Goal: Task Accomplishment & Management: Use online tool/utility

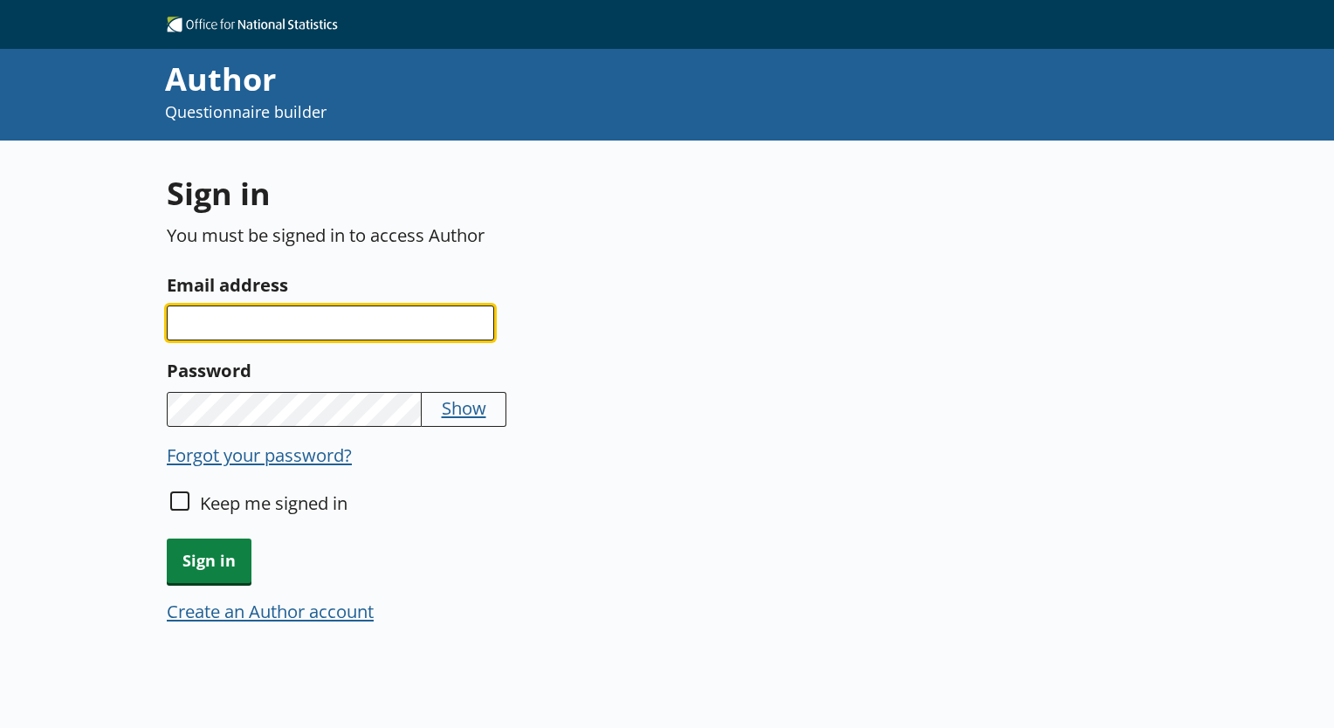
click at [307, 324] on input "Email address" at bounding box center [331, 323] width 328 height 35
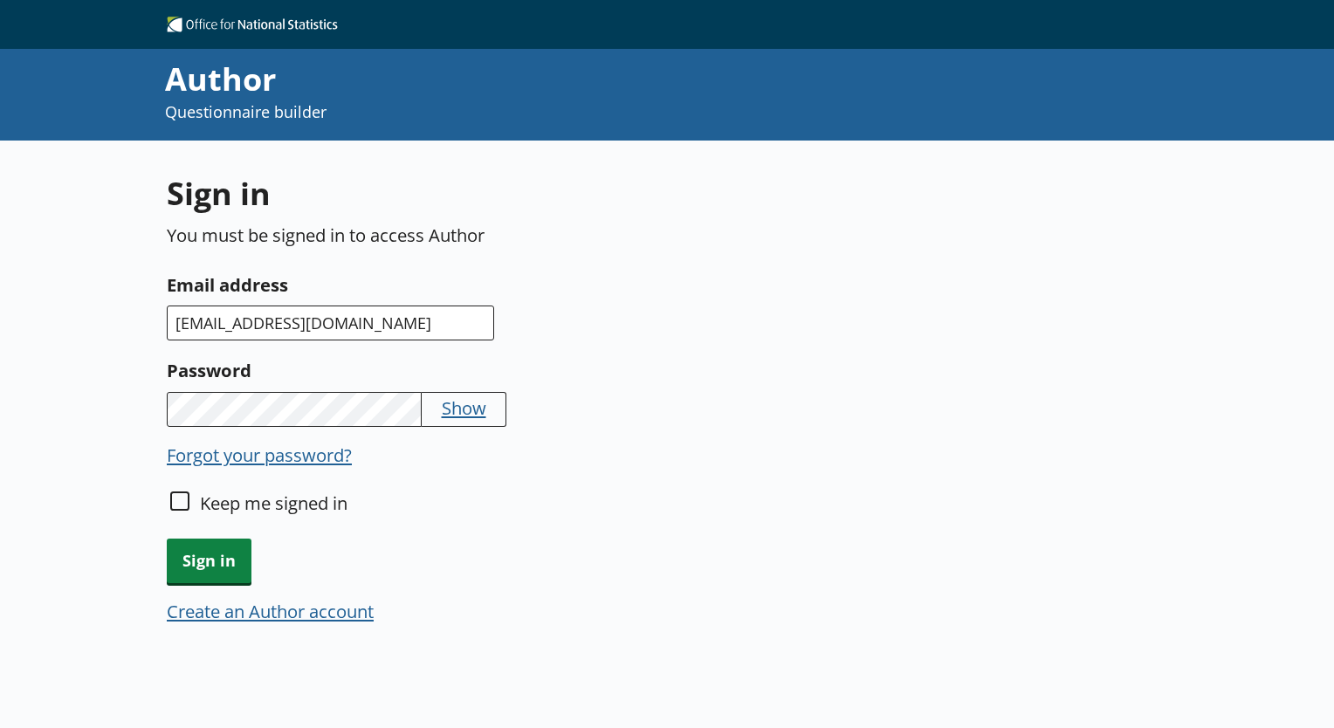
click at [473, 409] on button "Show" at bounding box center [464, 408] width 45 height 24
click at [215, 557] on span "Sign in" at bounding box center [209, 561] width 85 height 45
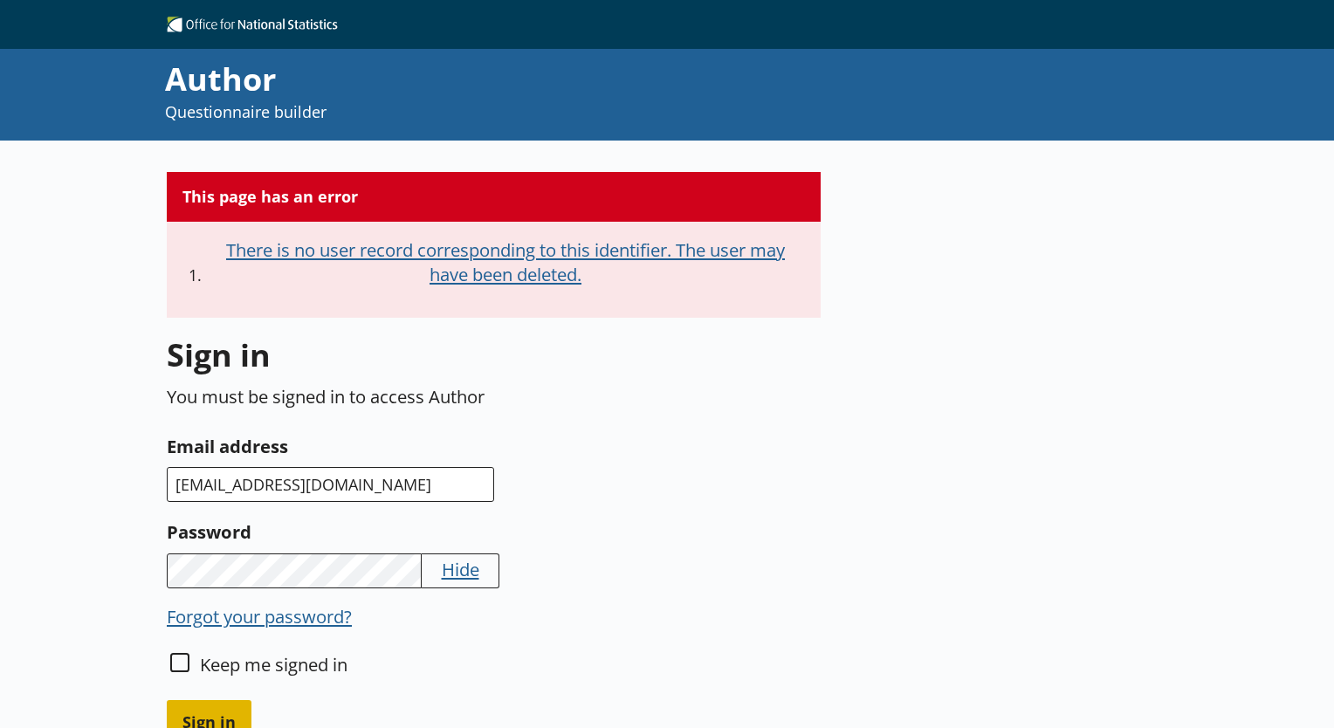
click at [218, 706] on span "Sign in" at bounding box center [209, 722] width 85 height 45
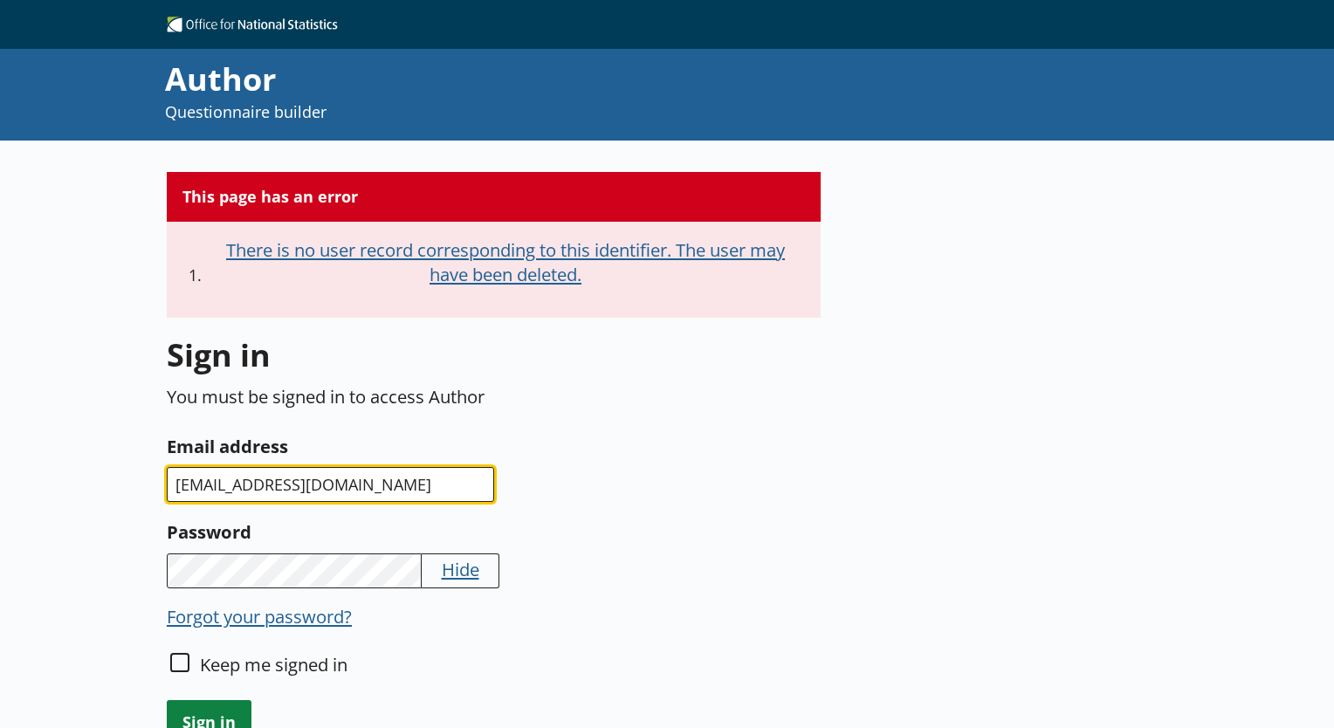
click at [432, 478] on input "oluwaseyi.awotinde@gmail.com" at bounding box center [331, 484] width 328 height 35
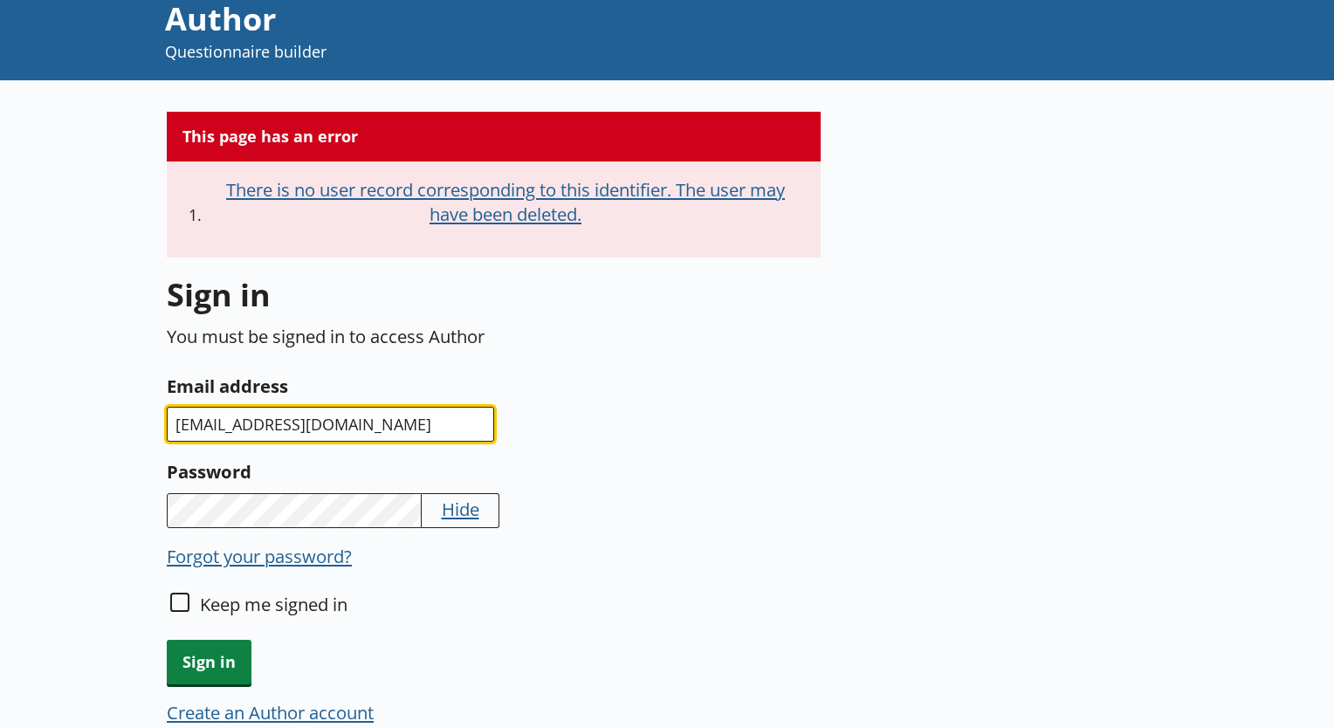
scroll to position [93, 0]
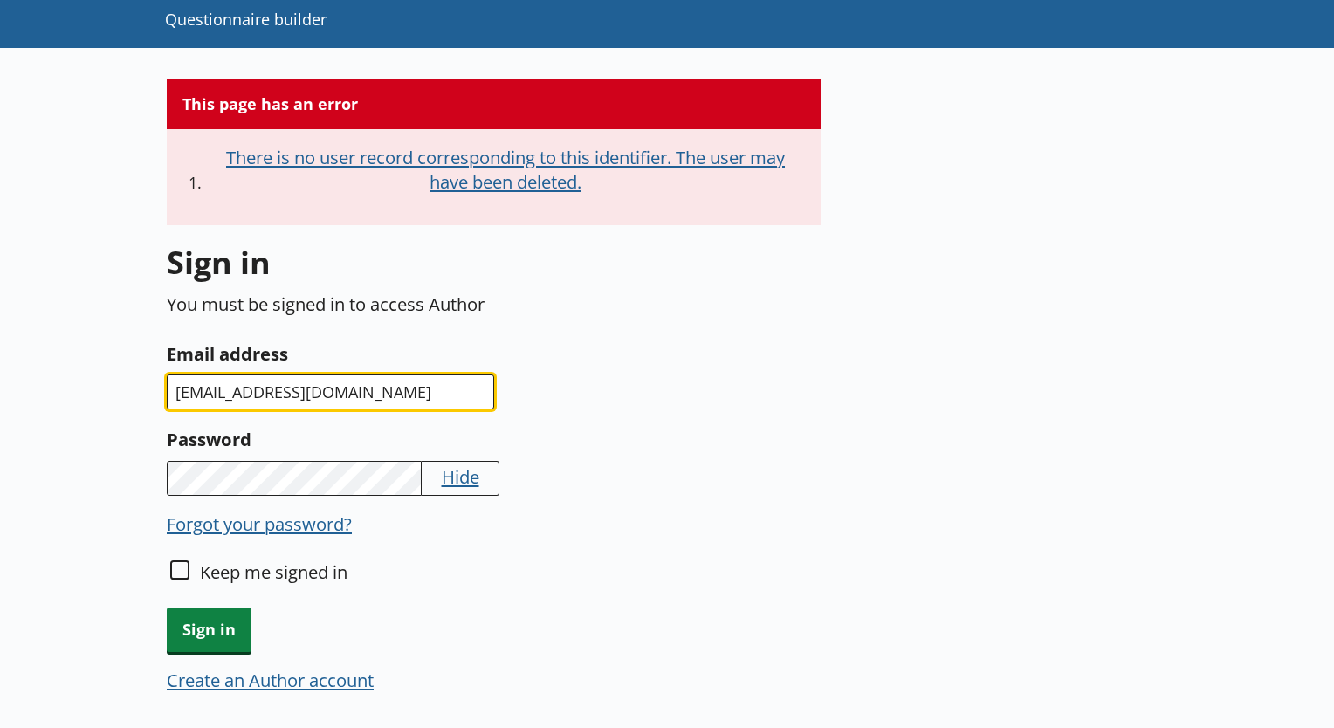
type input "oluwaseyi.awotinde@ons.gov.uk"
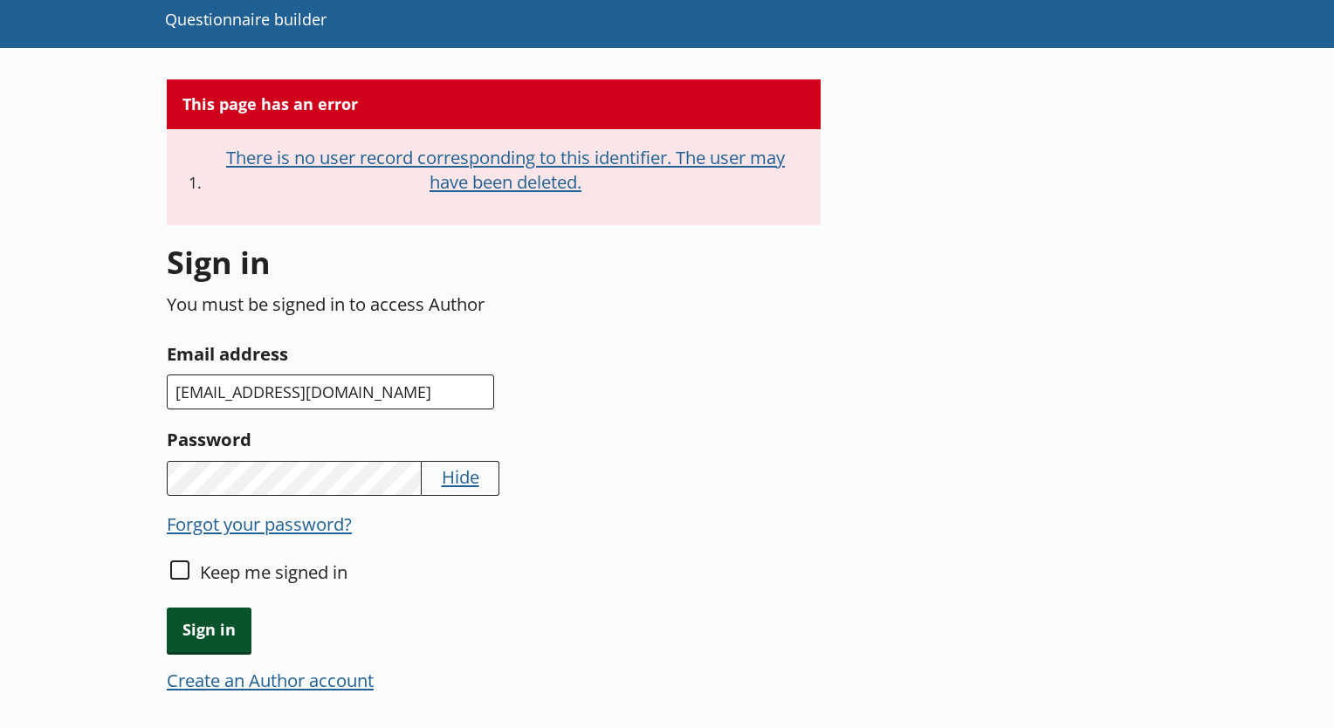
click at [213, 632] on span "Sign in" at bounding box center [209, 630] width 85 height 45
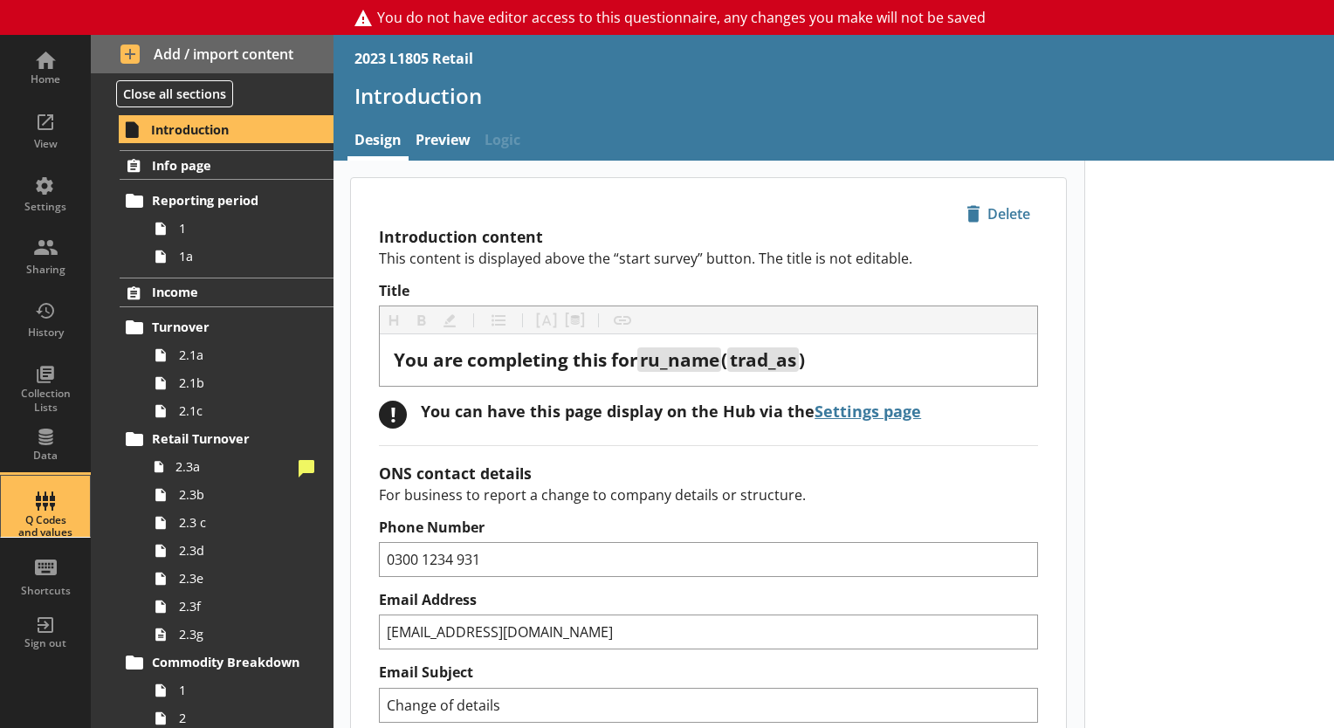
click at [50, 509] on div "Q Codes and values" at bounding box center [45, 506] width 61 height 61
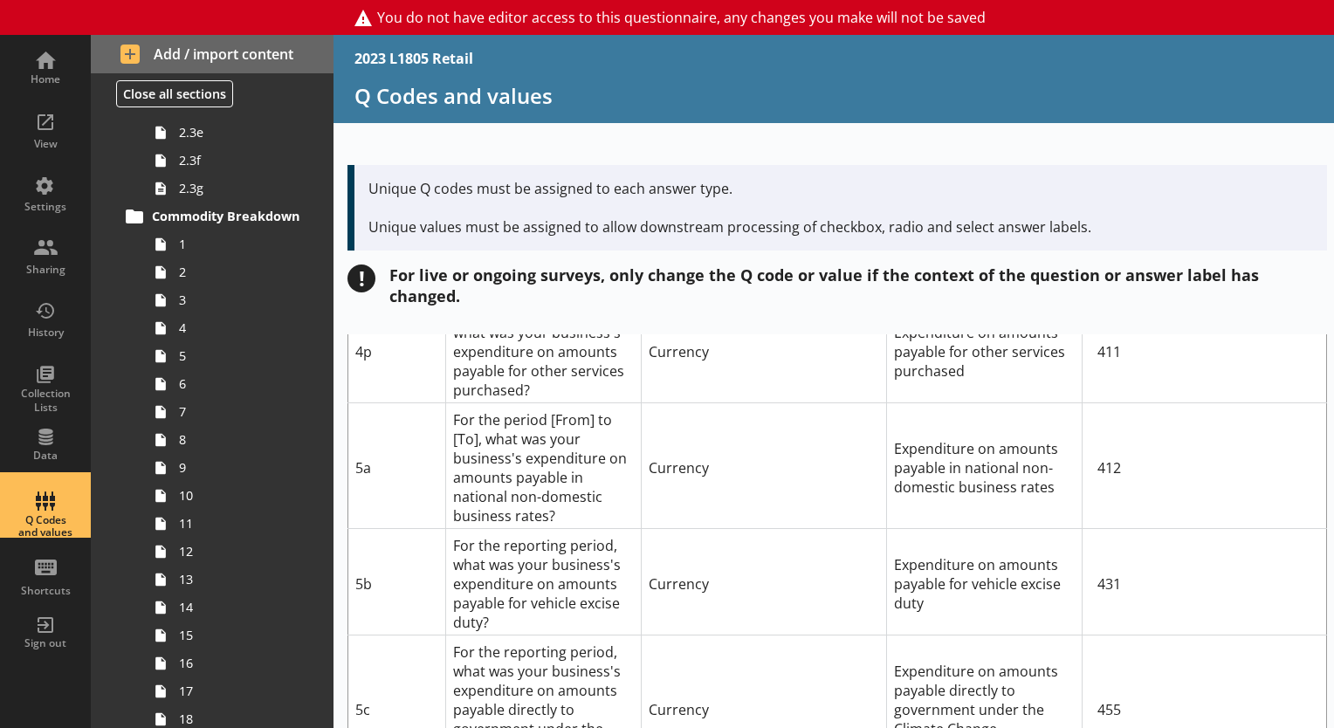
scroll to position [9786, 0]
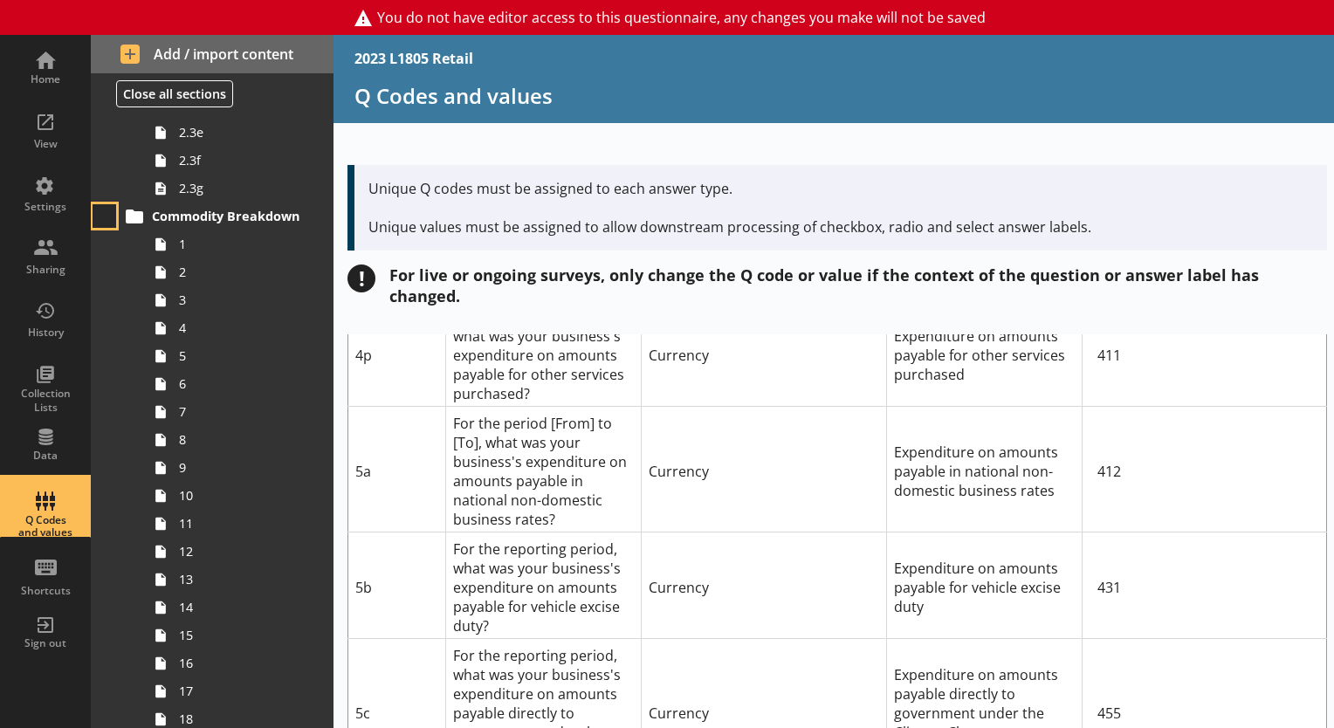
click at [108, 221] on button at bounding box center [105, 216] width 24 height 24
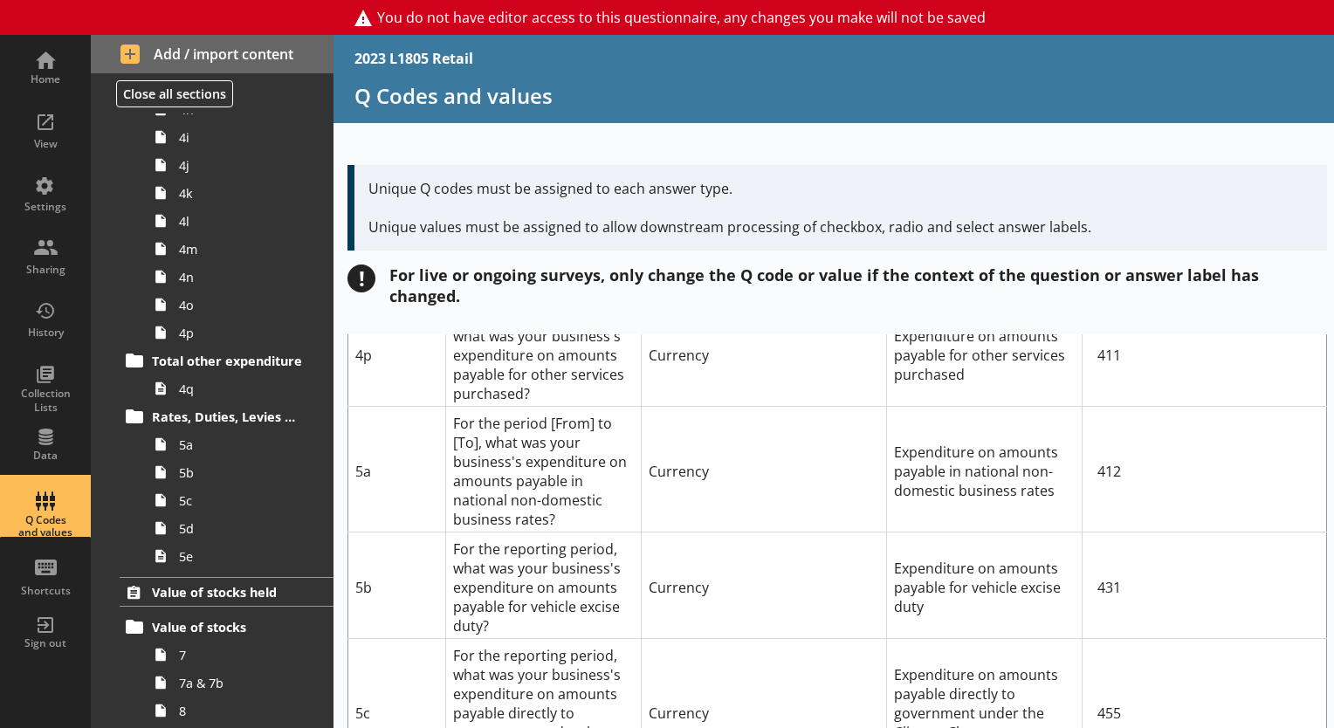
scroll to position [1509, 0]
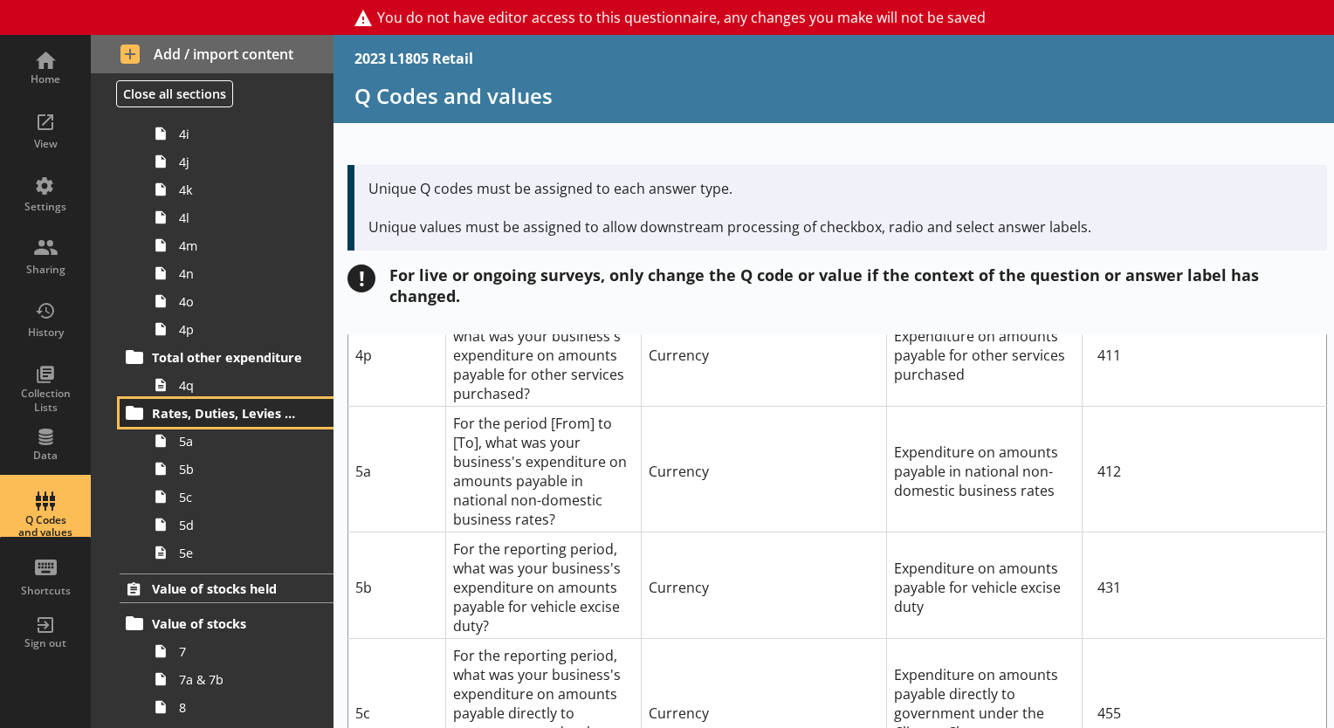
click at [217, 412] on span "Rates, Duties, Levies and Taxes Paid to the Government" at bounding box center [227, 413] width 151 height 17
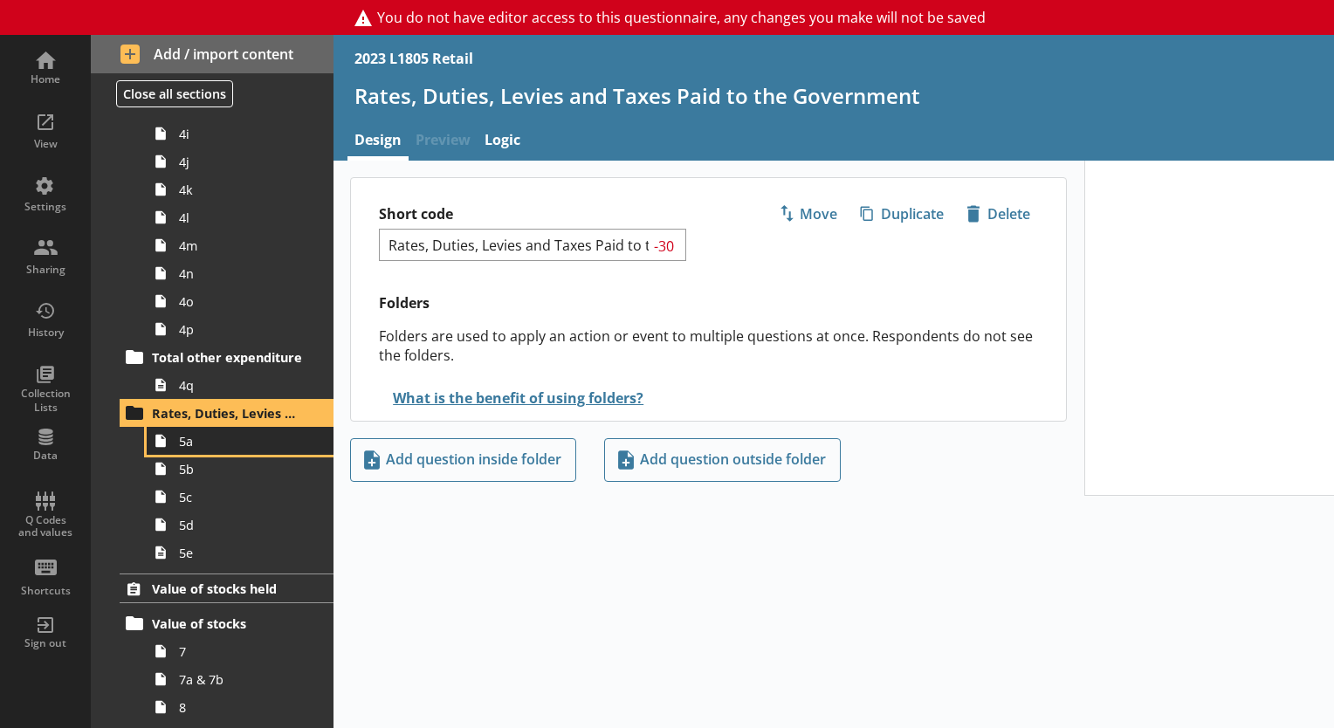
click at [179, 445] on span "5a" at bounding box center [244, 441] width 131 height 17
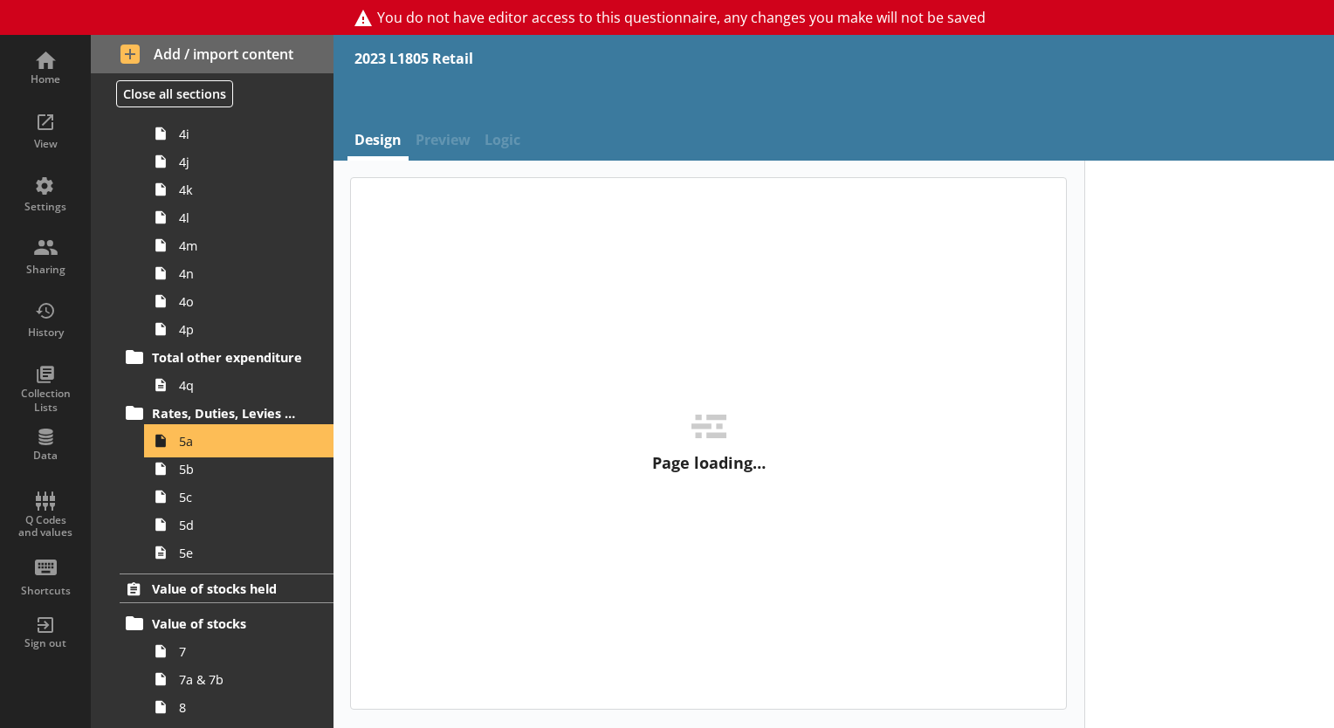
type textarea "x"
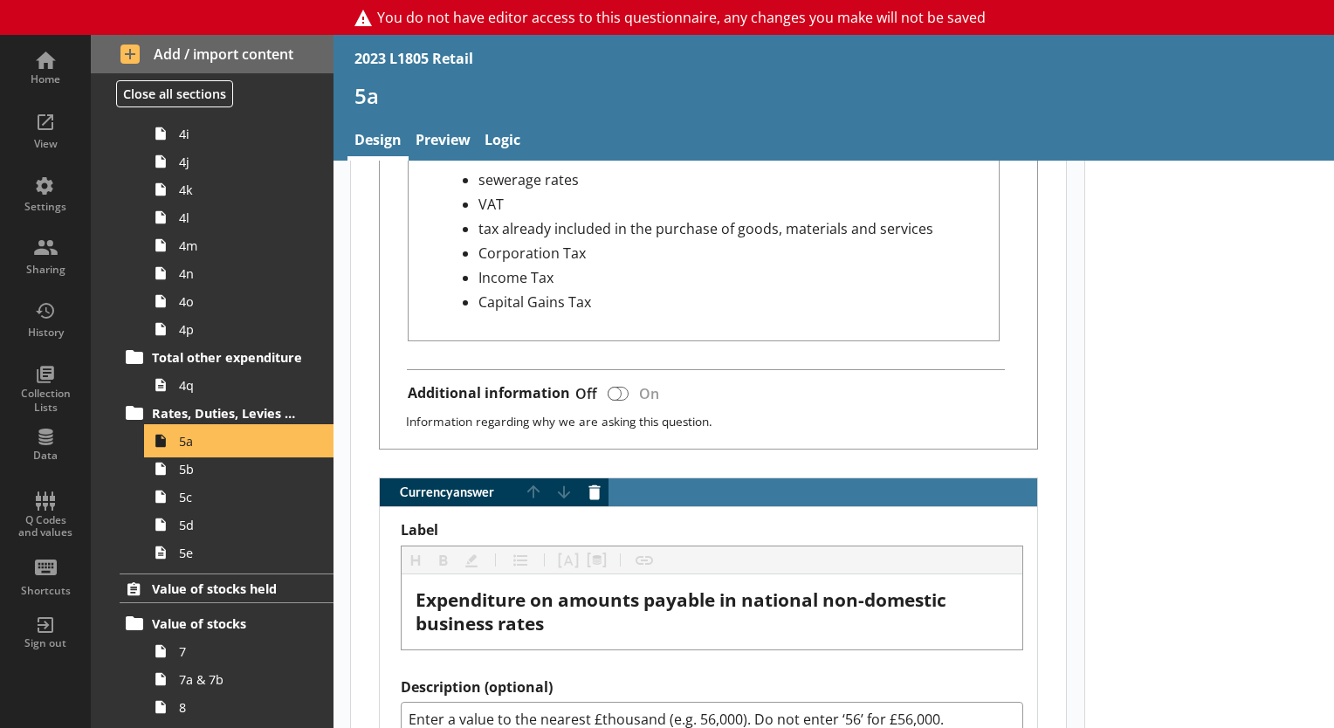
scroll to position [1146, 0]
click at [33, 498] on div "Q Codes and values" at bounding box center [45, 506] width 61 height 61
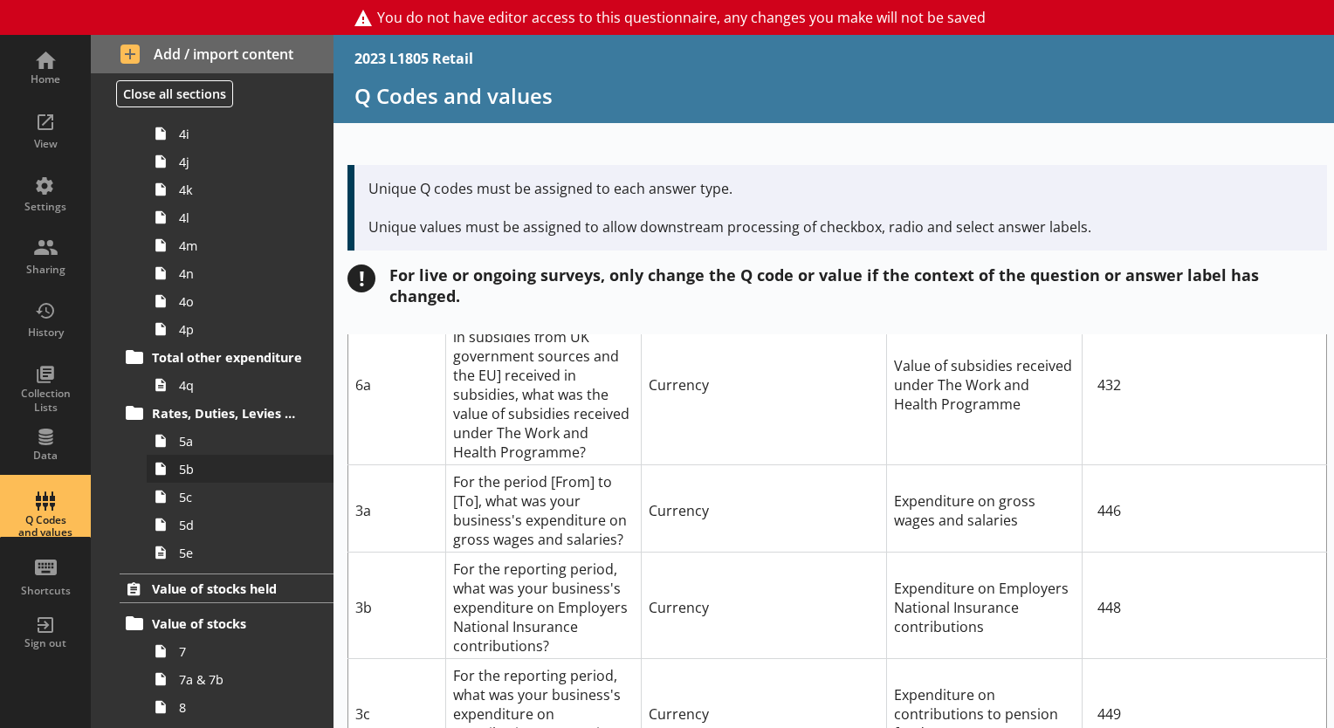
scroll to position [7506, 0]
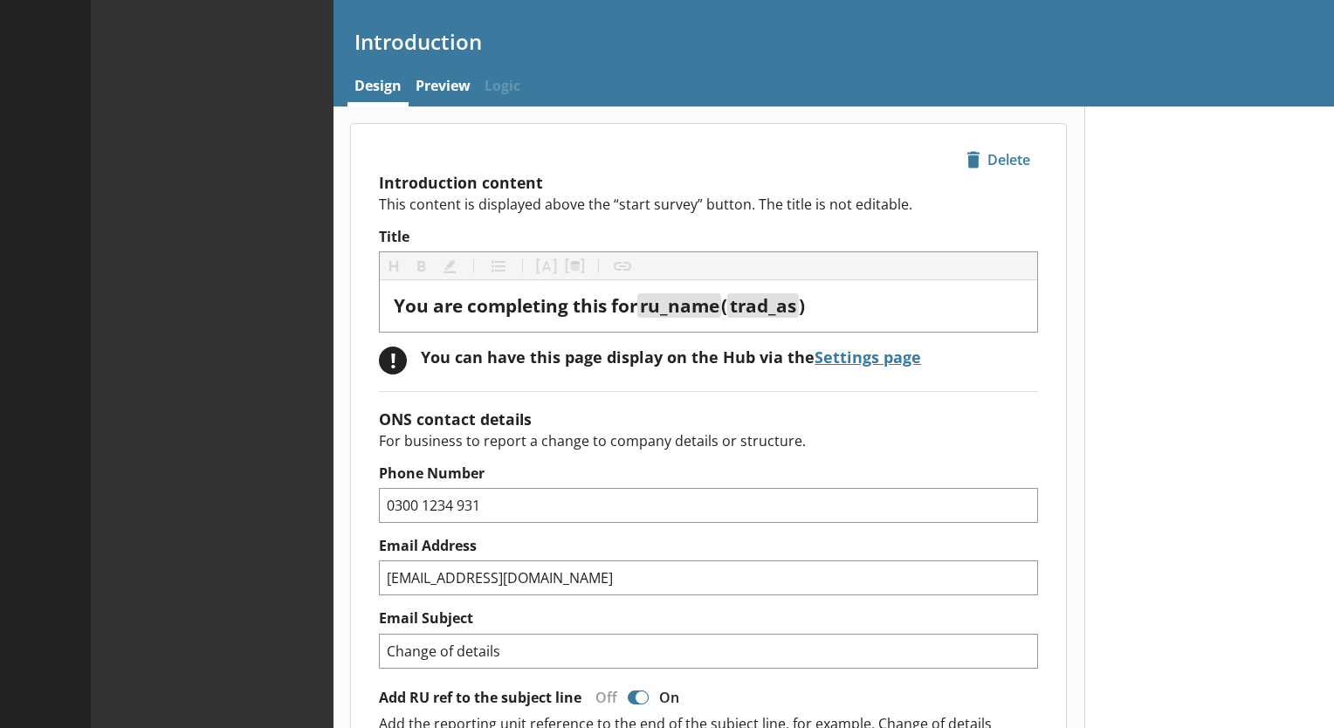
type textarea "x"
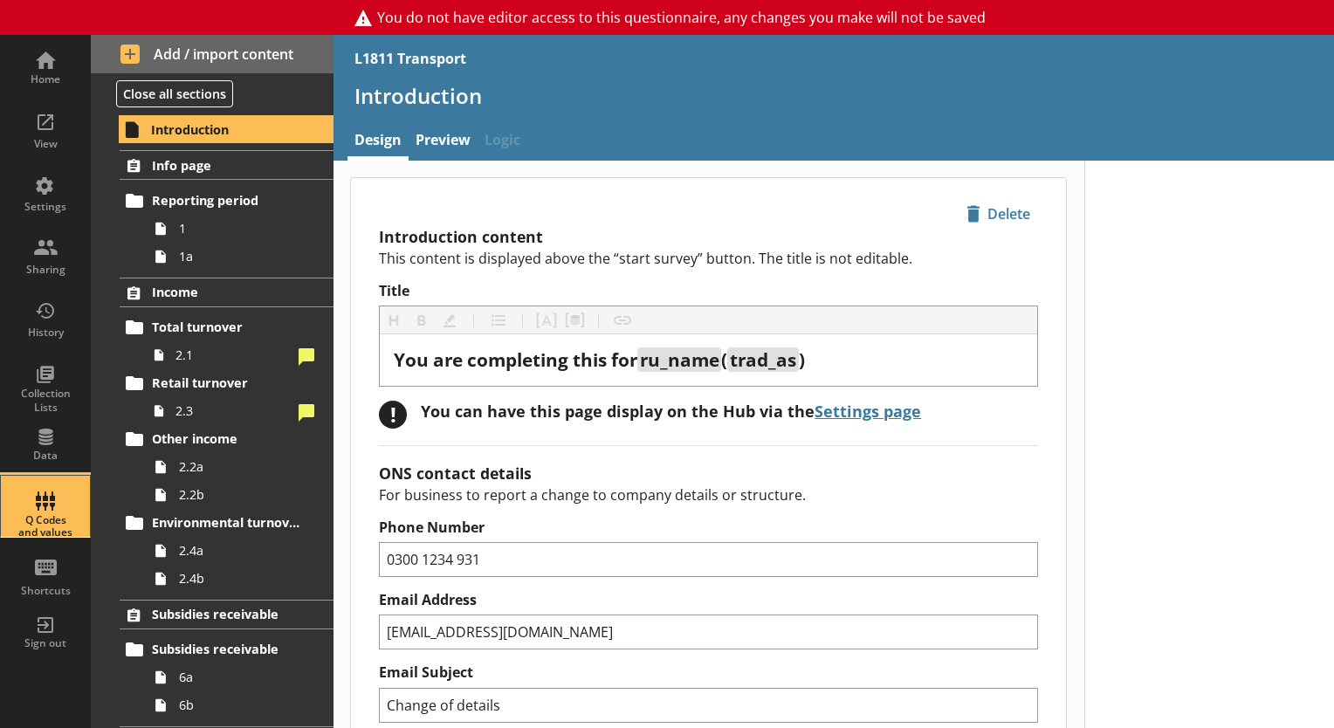
click at [53, 514] on div "Q Codes and values" at bounding box center [45, 526] width 61 height 25
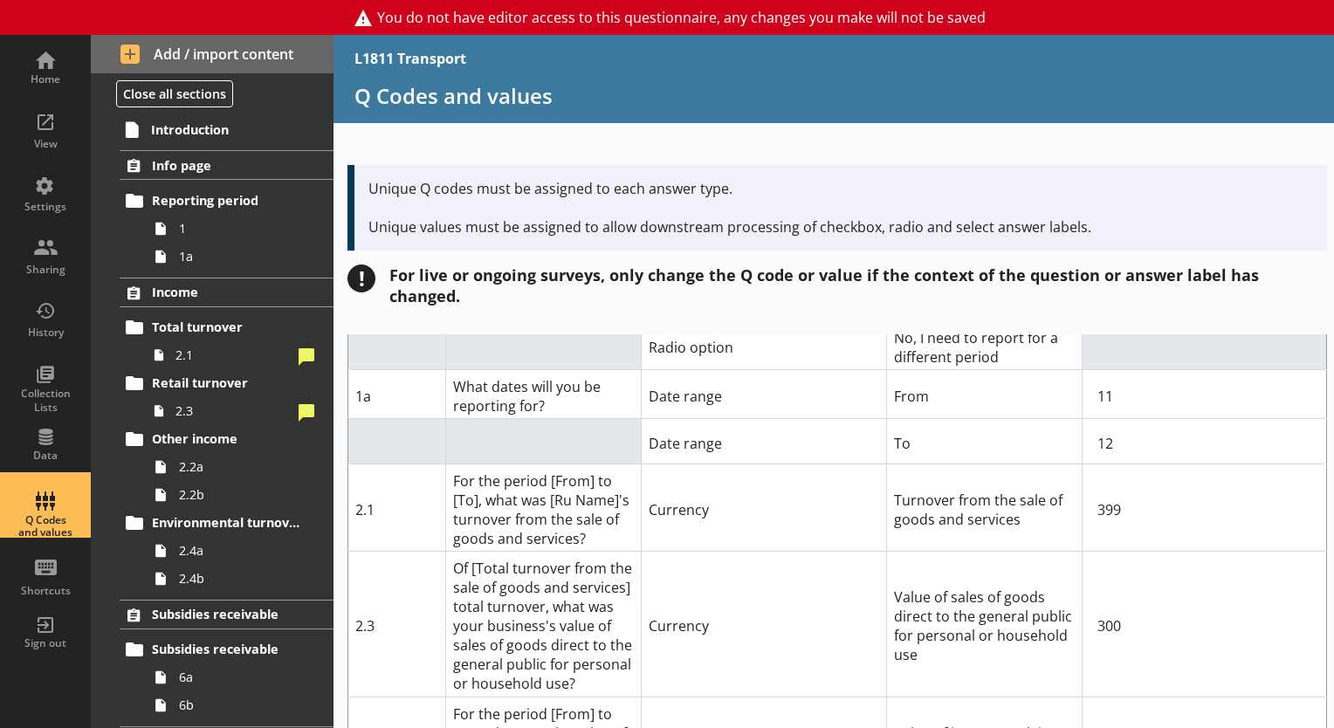
scroll to position [193, 0]
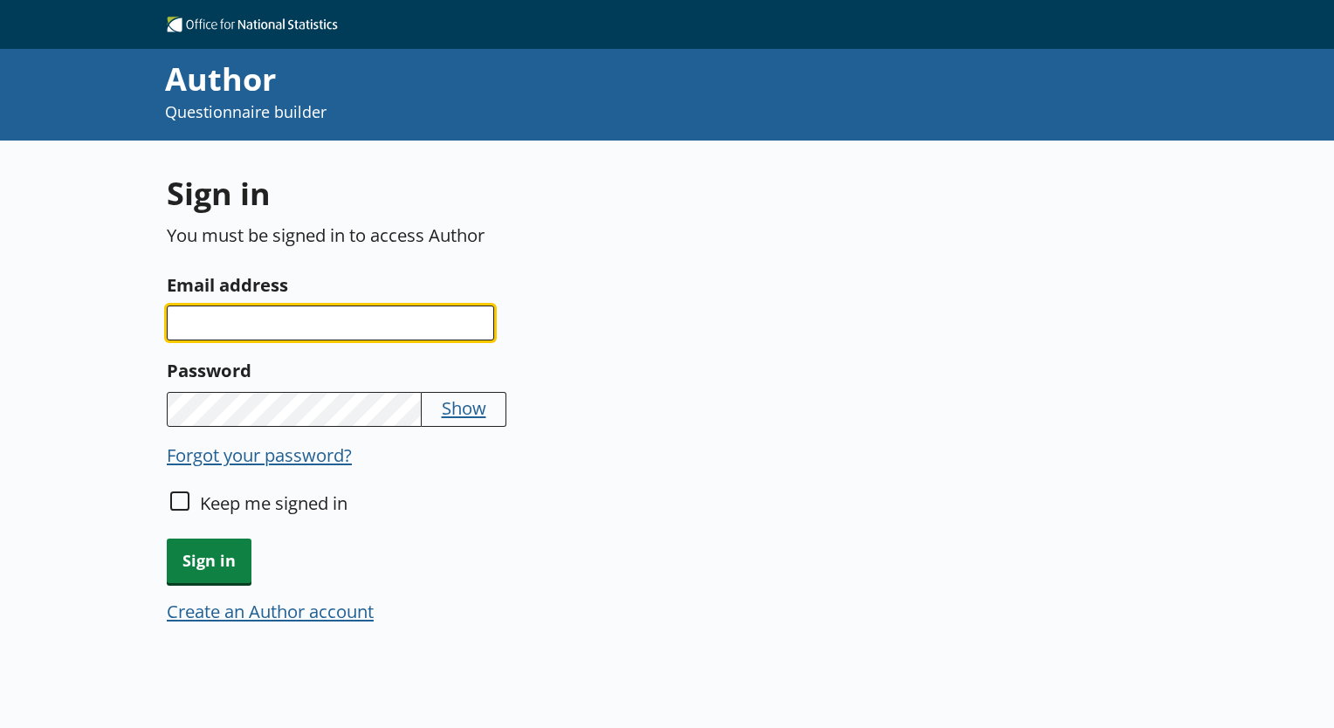
click at [303, 334] on input "Email address" at bounding box center [331, 323] width 328 height 35
type input "oluwaseyi.awotinde@ons.gov.uk"
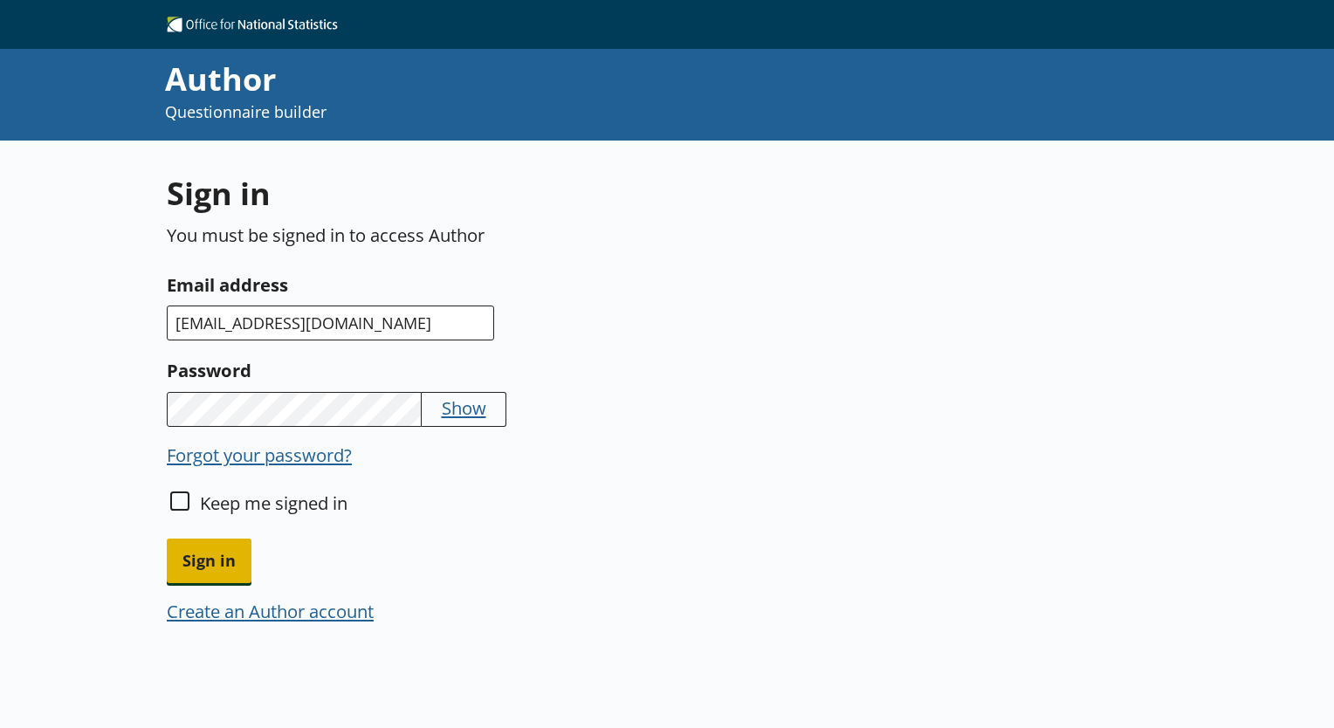
click at [217, 561] on span "Sign in" at bounding box center [209, 561] width 85 height 45
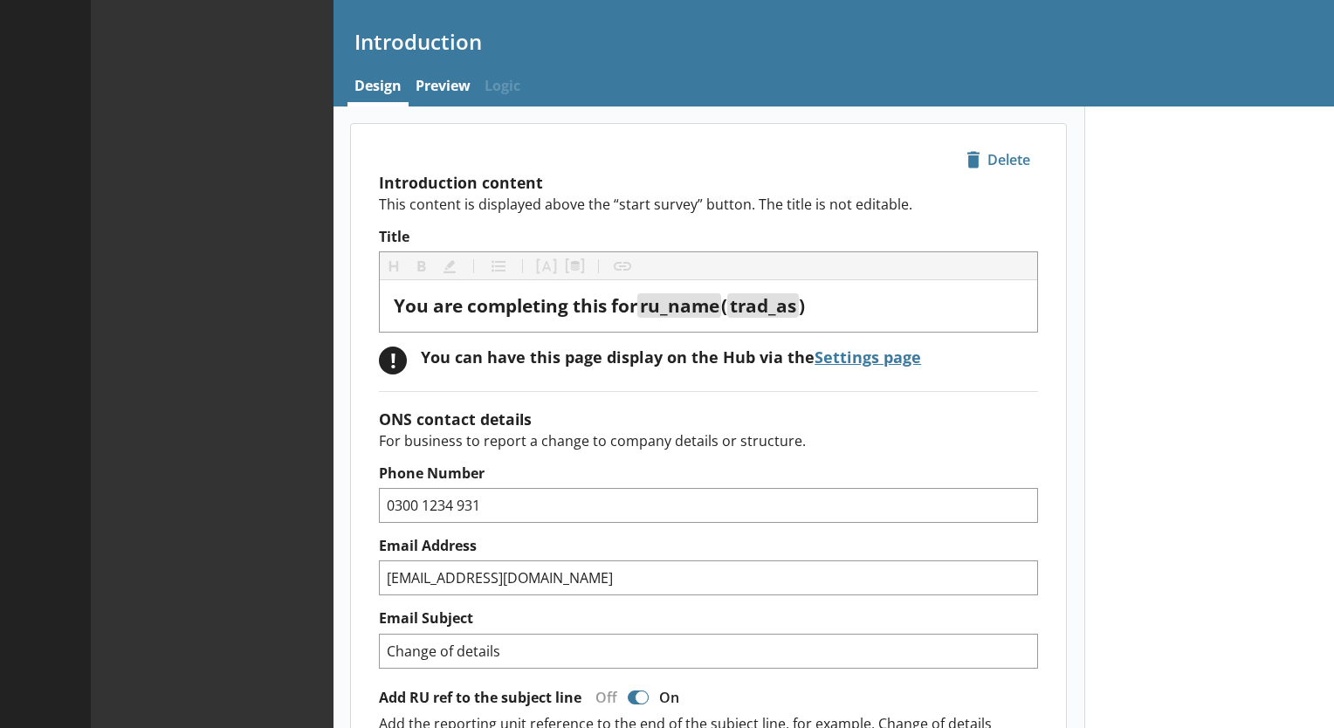
type textarea "x"
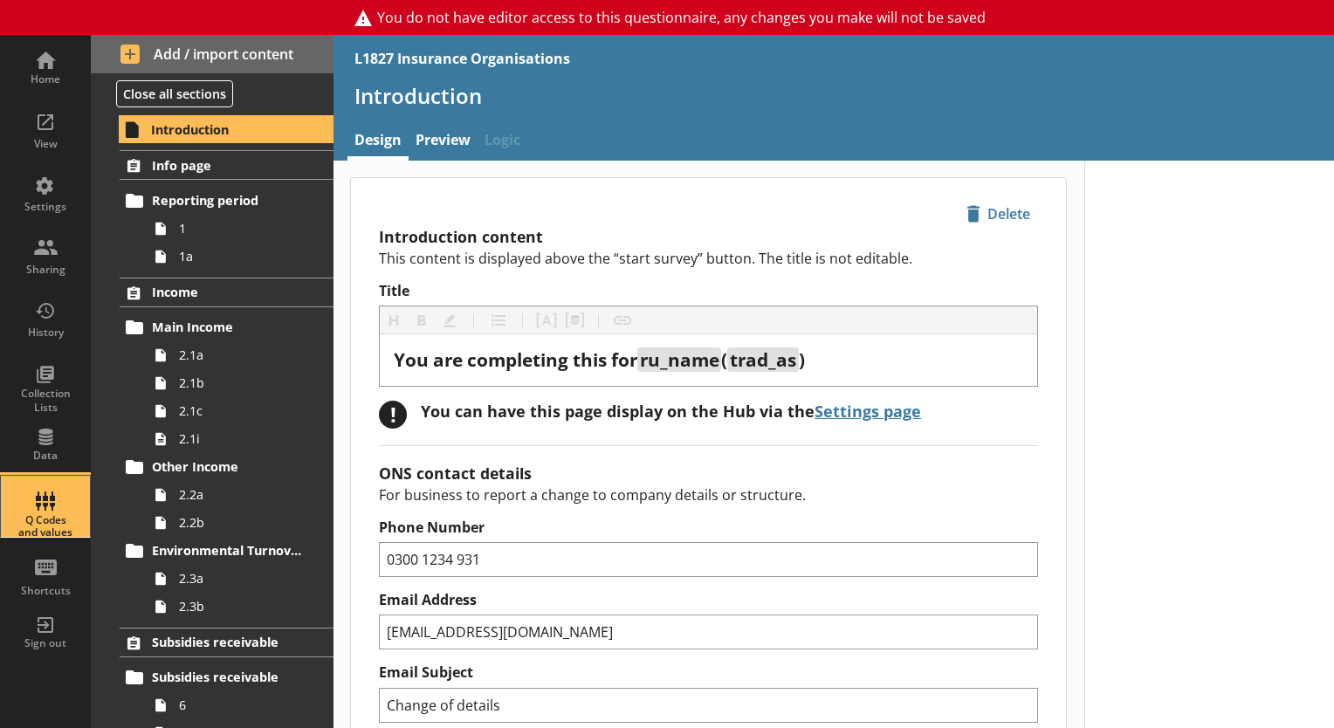
click at [38, 522] on div "Q Codes and values" at bounding box center [45, 526] width 61 height 25
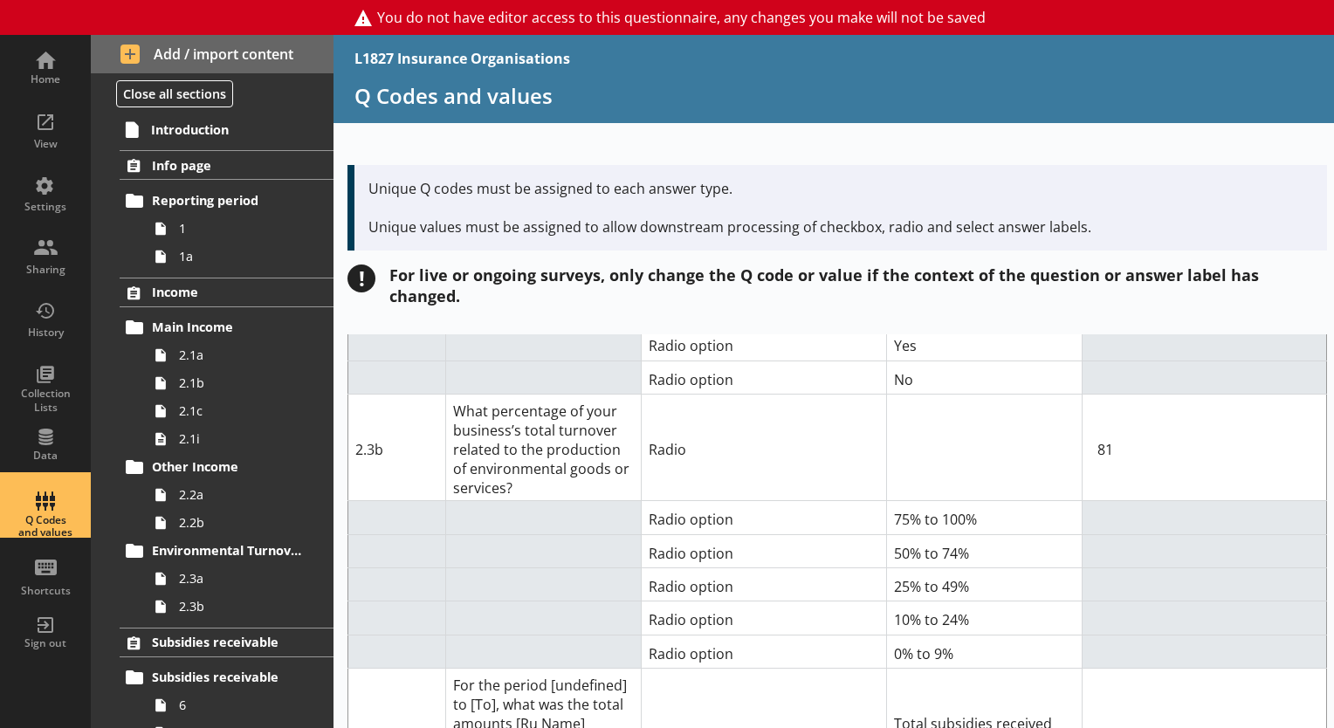
scroll to position [859, 0]
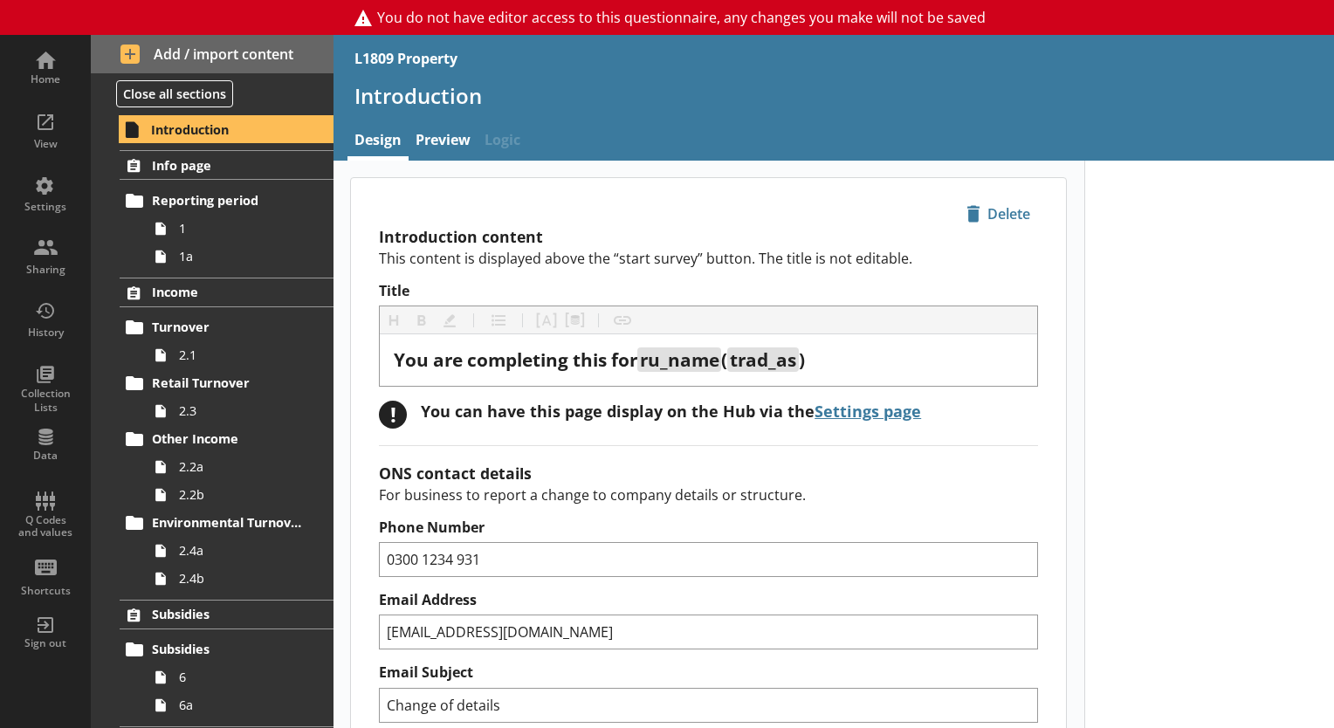
type textarea "x"
click at [49, 514] on div "Q Codes and values" at bounding box center [45, 526] width 61 height 25
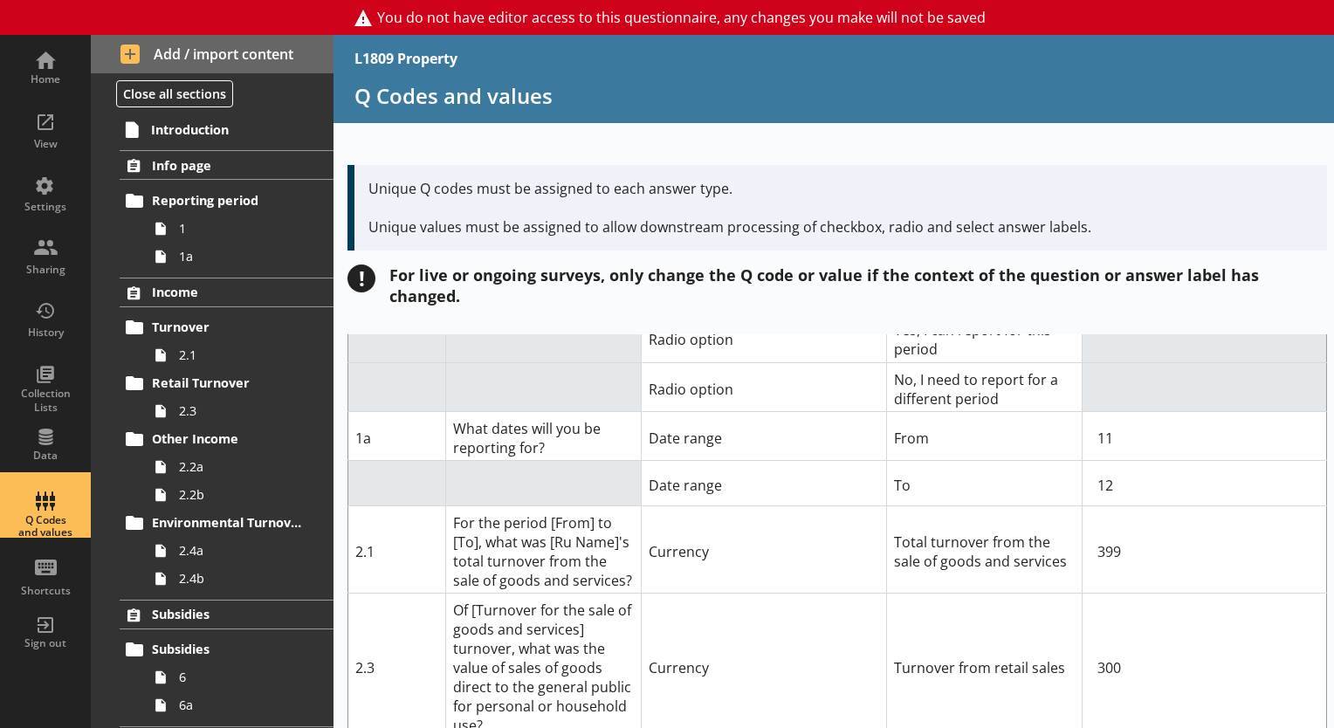
scroll to position [155, 0]
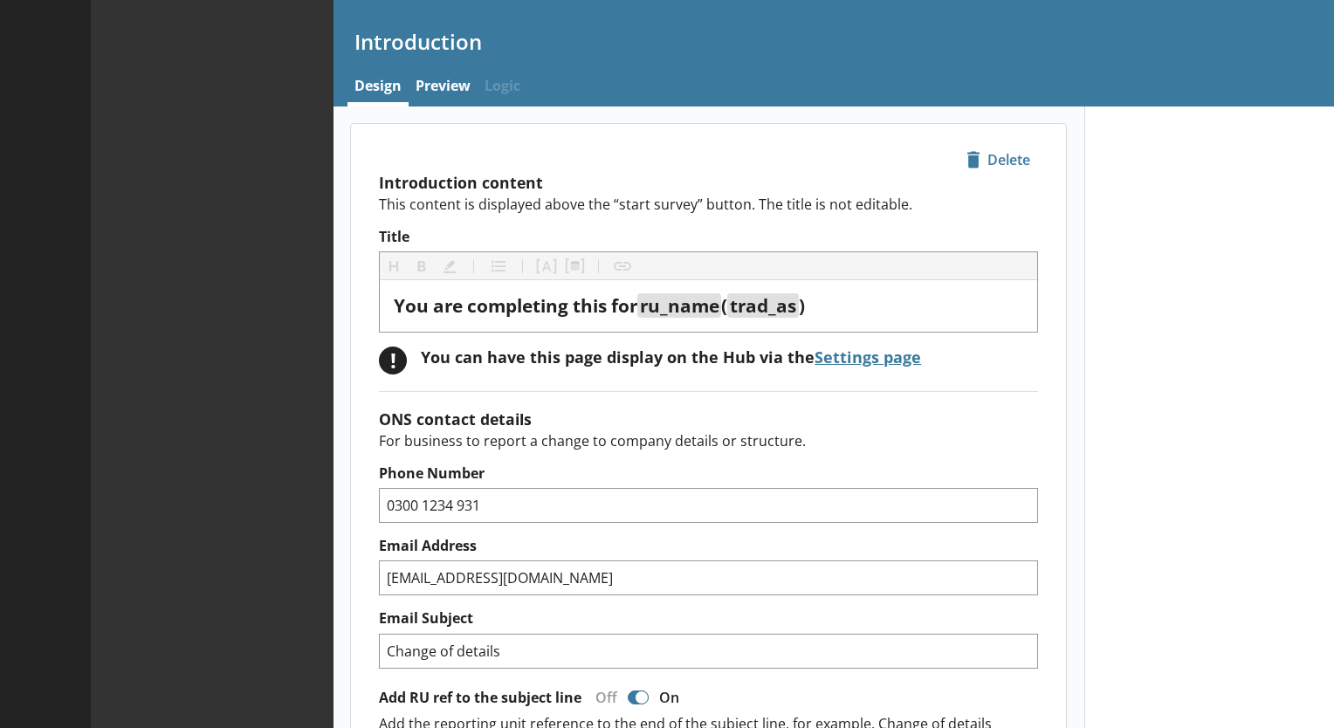
type textarea "x"
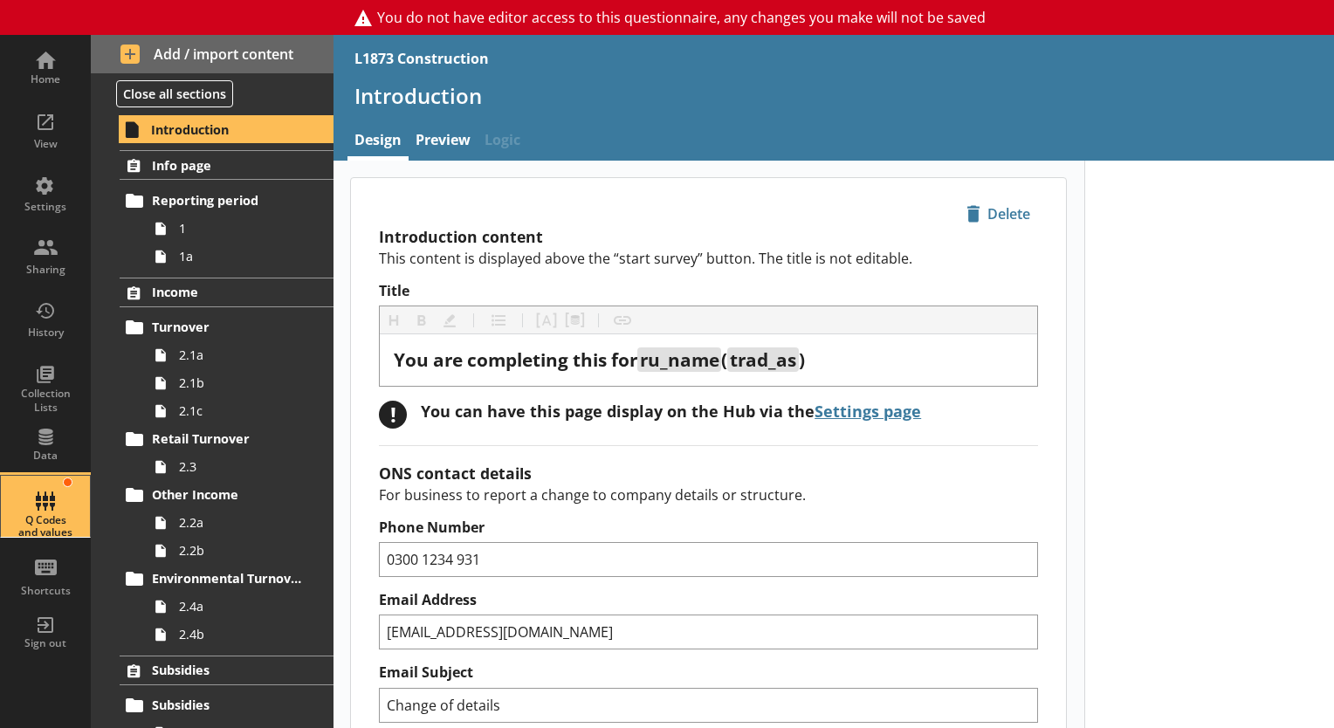
click at [45, 507] on div "Q Codes and values" at bounding box center [45, 506] width 61 height 61
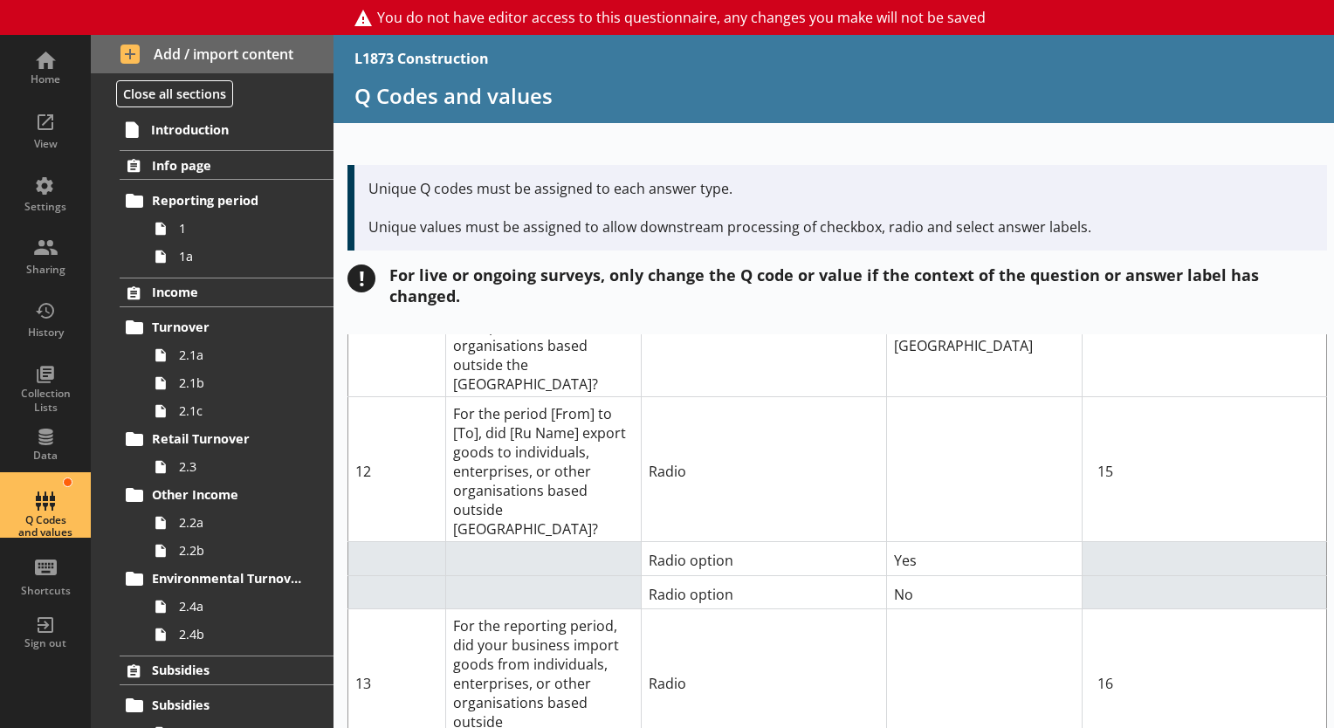
scroll to position [7897, 0]
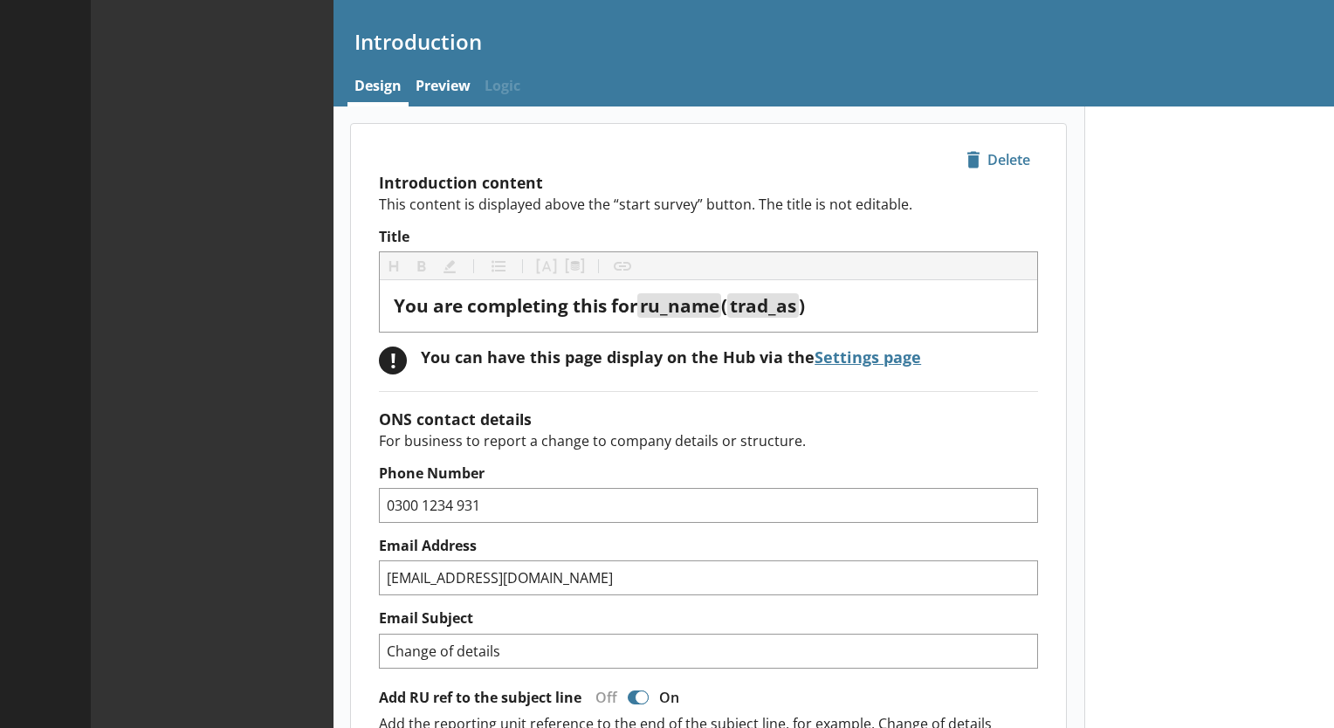
type textarea "x"
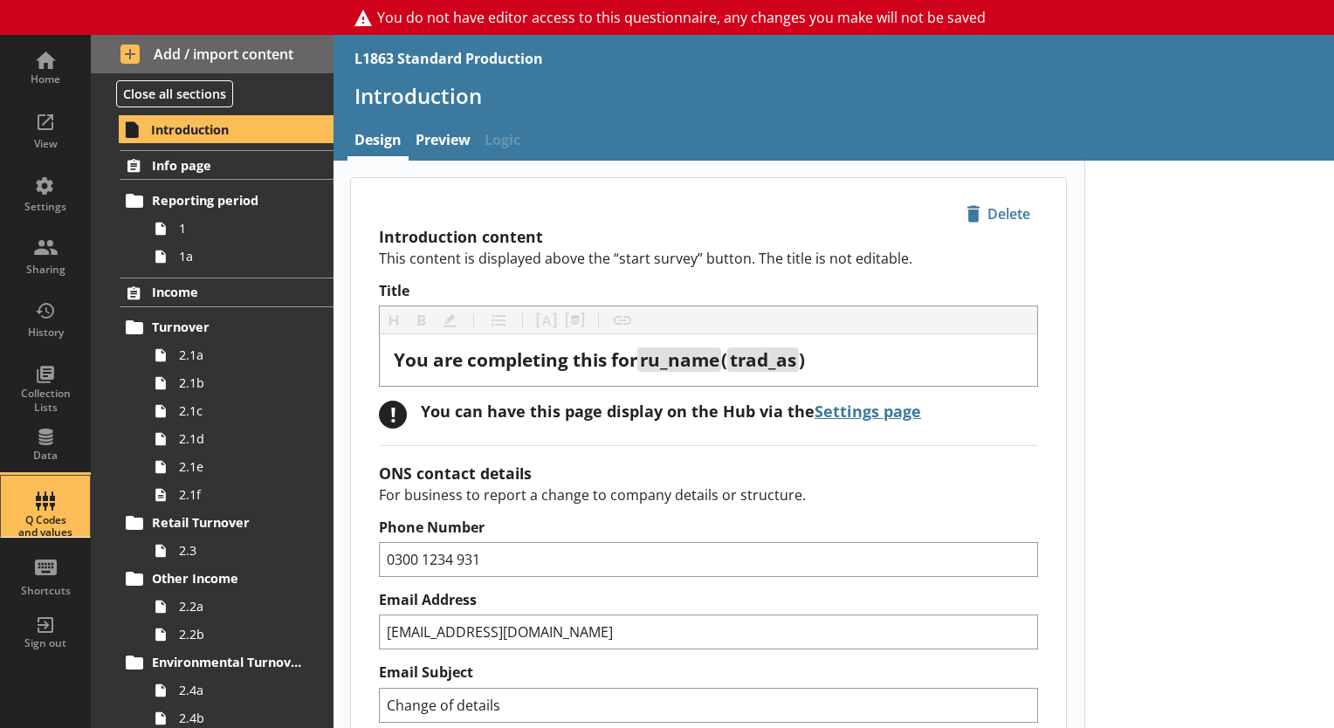
click at [35, 529] on div "Q Codes and values" at bounding box center [45, 526] width 61 height 25
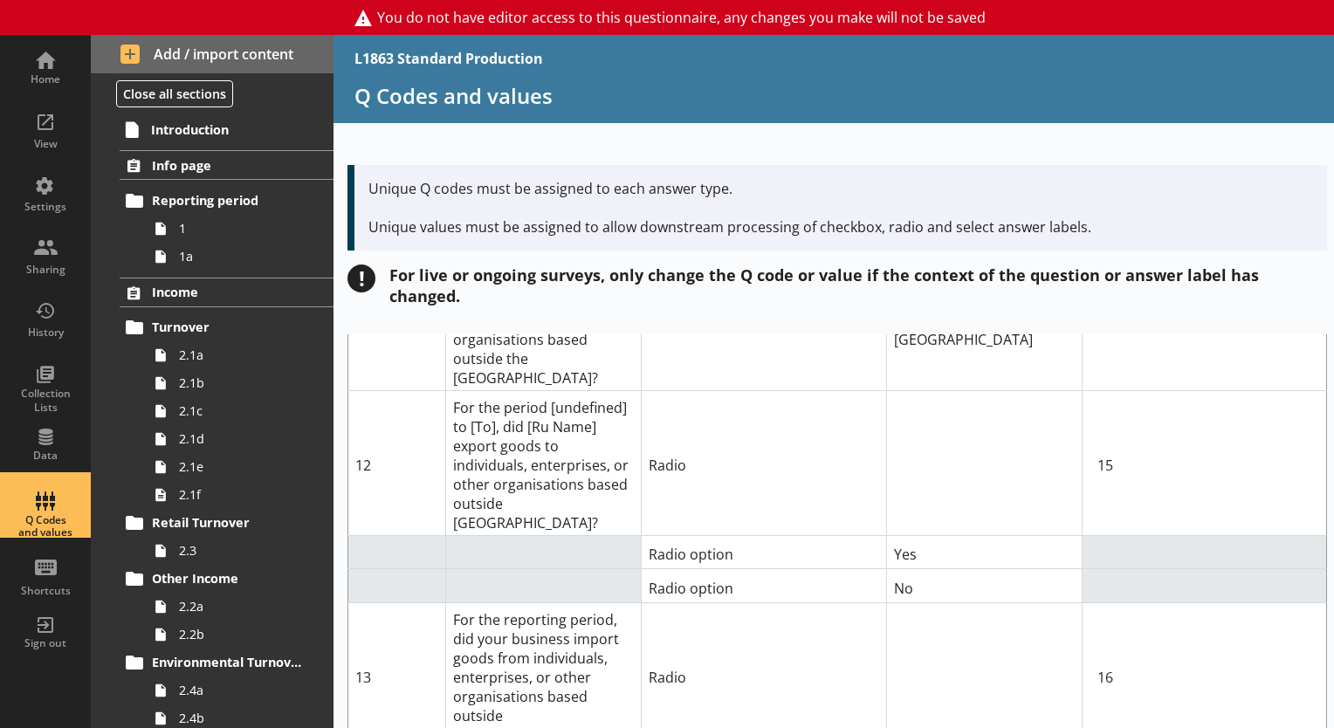
scroll to position [8276, 0]
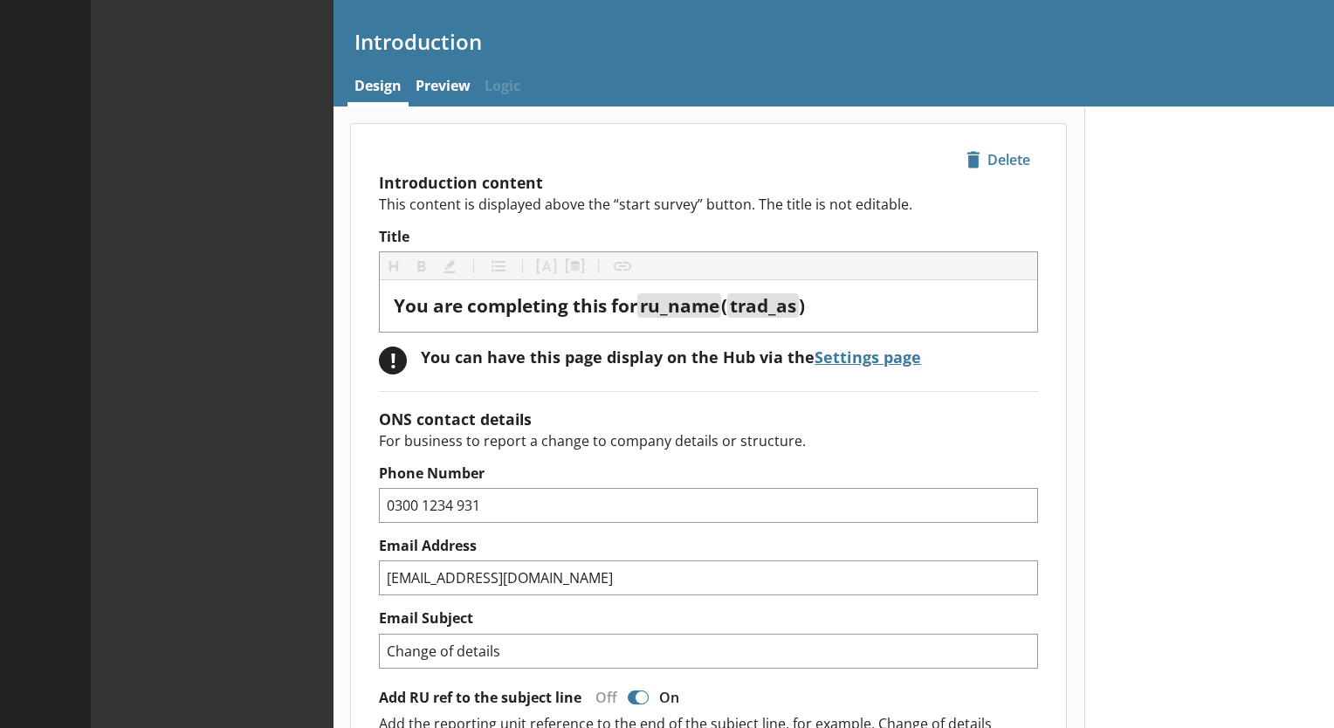
type textarea "x"
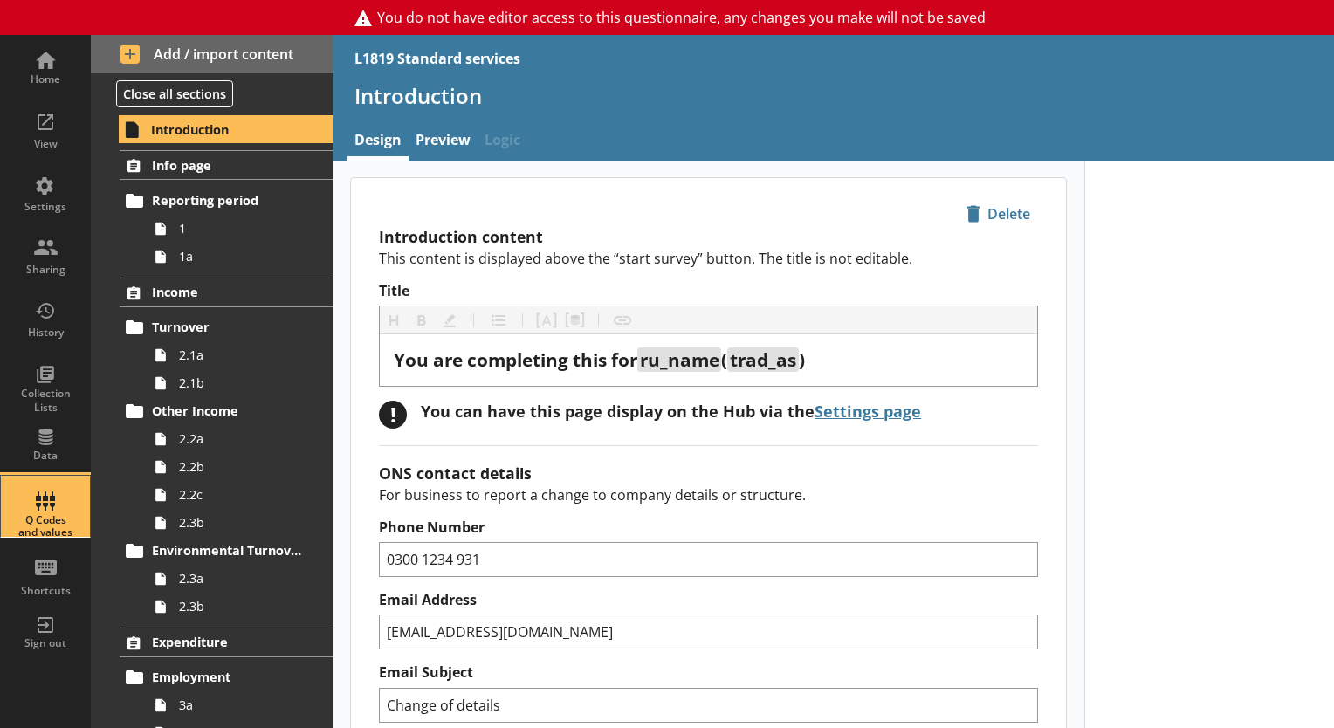
click at [53, 520] on div "Q Codes and values" at bounding box center [45, 526] width 61 height 25
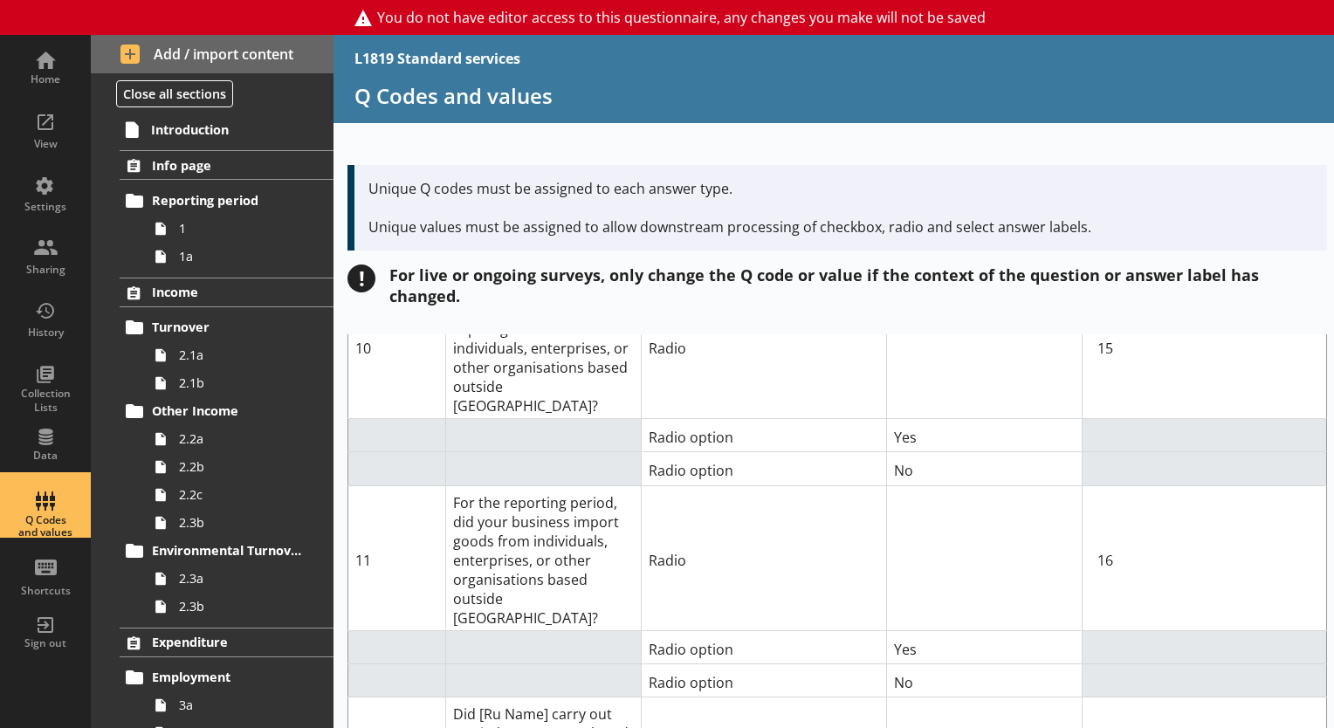
scroll to position [7014, 0]
